Goal: Task Accomplishment & Management: Use online tool/utility

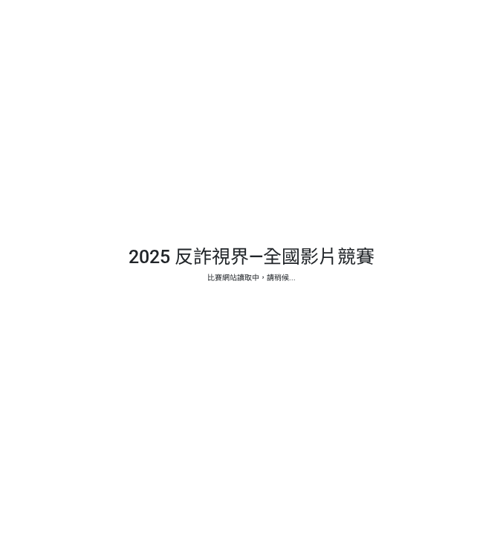
select select "vote"
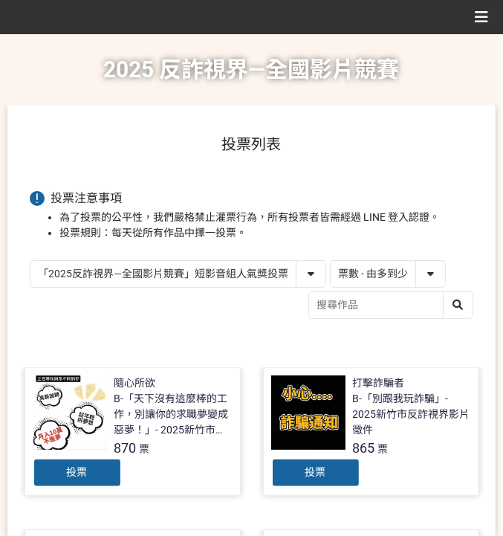
click at [448, 226] on li "投票規則：每天從所有作品中擇一投票。" at bounding box center [266, 233] width 414 height 16
click at [402, 276] on select "作品 - 由新到舊 作品 - 由舊到新 票數 - 由多到少 票數 - 由少到多" at bounding box center [388, 274] width 115 height 26
click at [331, 261] on select "作品 - 由新到舊 作品 - 由舊到新 票數 - 由多到少 票數 - 由少到多" at bounding box center [388, 274] width 115 height 26
click at [468, 142] on h1 "投票列表" at bounding box center [252, 144] width 444 height 18
click at [318, 466] on span "投票" at bounding box center [316, 472] width 21 height 12
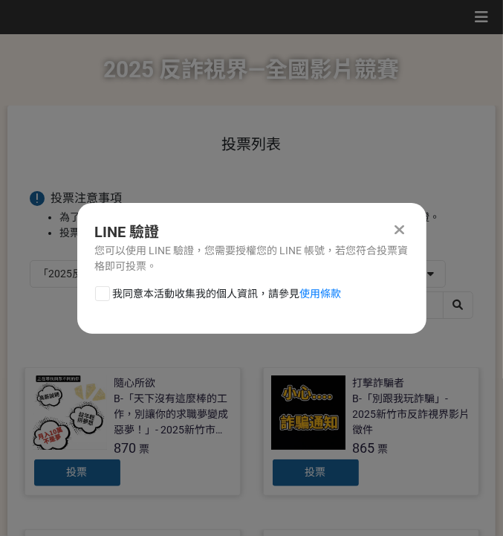
click at [166, 291] on span "我同意本活動收集我的個人資訊，請參見 使用條款" at bounding box center [227, 294] width 229 height 16
click at [106, 291] on input "我同意本活動收集我的個人資訊，請參見 使用條款" at bounding box center [101, 294] width 10 height 10
checkbox input "false"
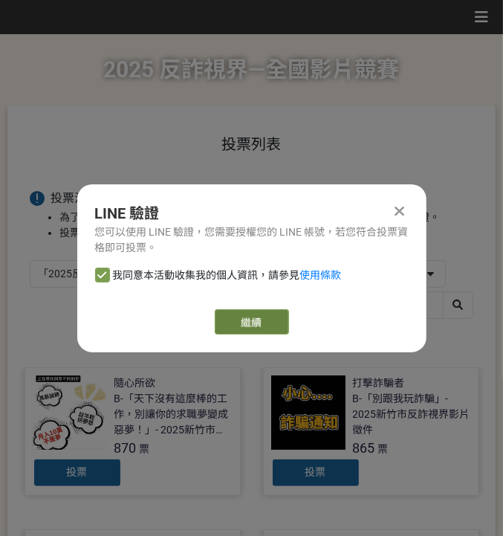
click at [228, 318] on link "繼續" at bounding box center [252, 321] width 74 height 25
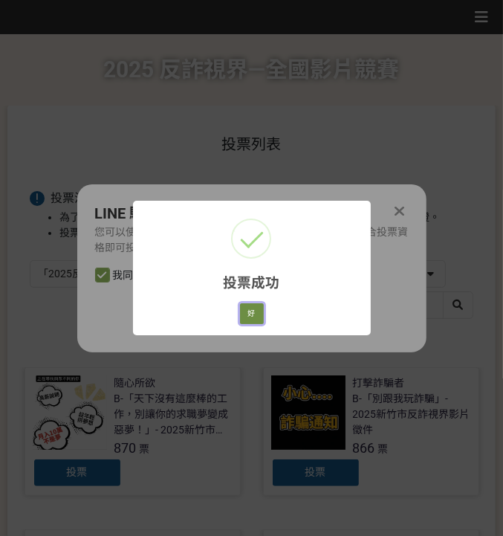
click at [257, 315] on button "好" at bounding box center [252, 313] width 24 height 21
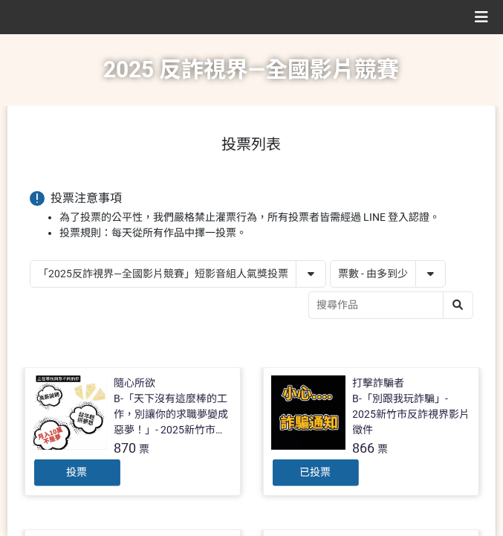
click at [397, 148] on h1 "投票列表" at bounding box center [252, 144] width 444 height 18
click at [180, 268] on select "「2025反詐視界—全國影片競賽」短影音組人氣獎投票 「2025反詐視界—全國影片競賽」短片組人氣獎投票" at bounding box center [177, 274] width 295 height 26
select select "13146"
click at [30, 261] on select "「2025反詐視界—全國影片競賽」短影音組人氣獎投票 「2025反詐視界—全國影片競賽」短片組人氣獎投票" at bounding box center [177, 274] width 295 height 26
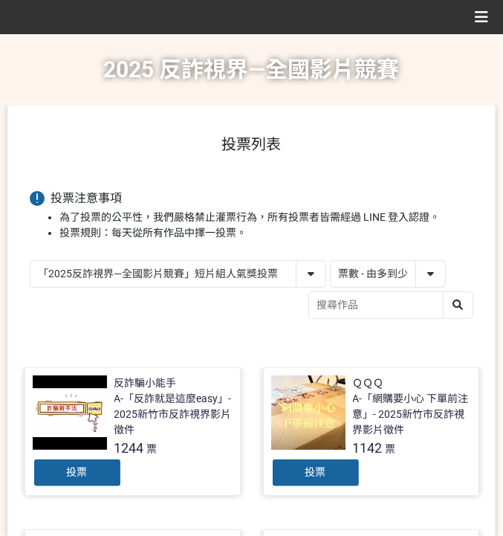
click at [80, 471] on span "投票" at bounding box center [77, 472] width 21 height 12
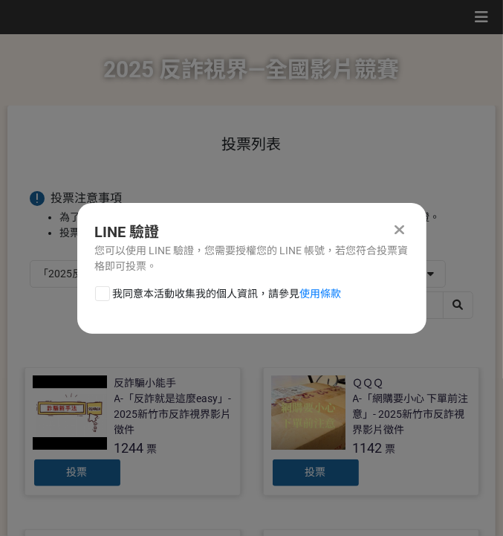
click at [151, 289] on span "我同意本活動收集我的個人資訊，請參見 使用條款" at bounding box center [227, 294] width 229 height 16
click at [106, 289] on input "我同意本活動收集我的個人資訊，請參見 使用條款" at bounding box center [101, 294] width 10 height 10
checkbox input "false"
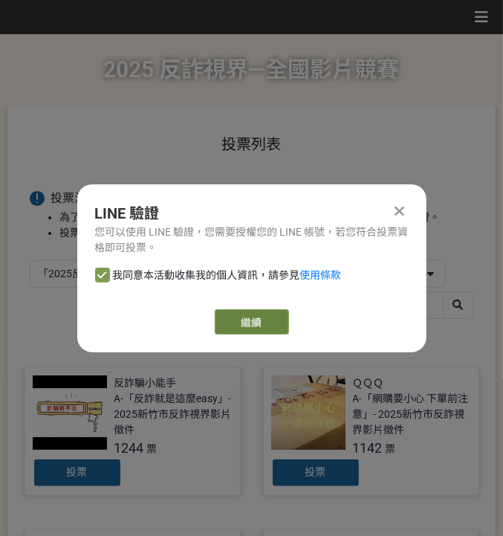
click at [232, 324] on link "繼續" at bounding box center [252, 321] width 74 height 25
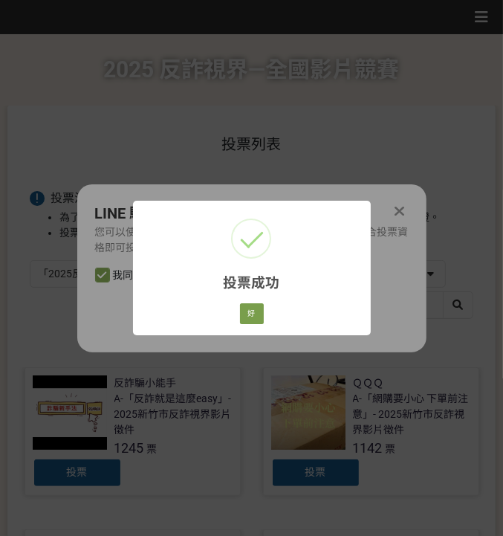
drag, startPoint x: 435, startPoint y: 138, endPoint x: 413, endPoint y: 122, distance: 27.2
click at [435, 138] on div "投票成功 × 好 Cancel" at bounding box center [251, 268] width 503 height 536
